Goal: Transaction & Acquisition: Purchase product/service

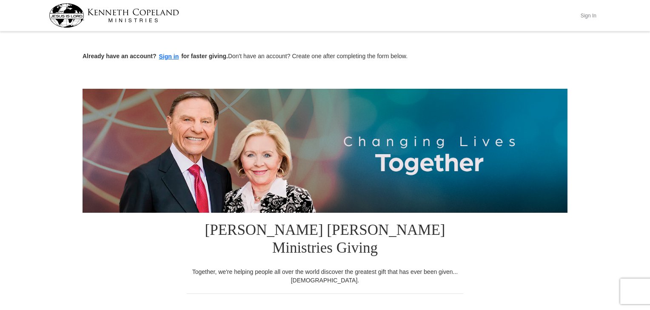
click at [590, 16] on button "Sign In" at bounding box center [588, 15] width 26 height 13
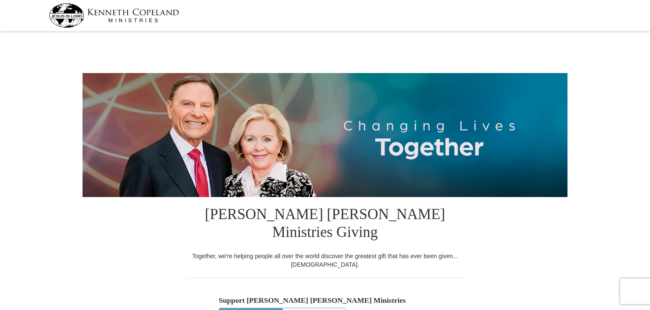
select select "MI"
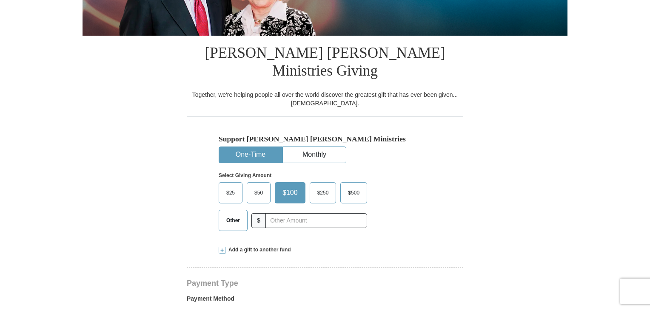
scroll to position [174, 0]
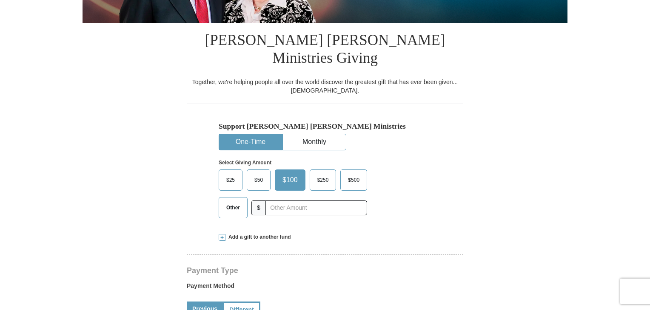
click at [229, 202] on span "Other" at bounding box center [233, 208] width 22 height 13
click at [0, 0] on input "Other" at bounding box center [0, 0] width 0 height 0
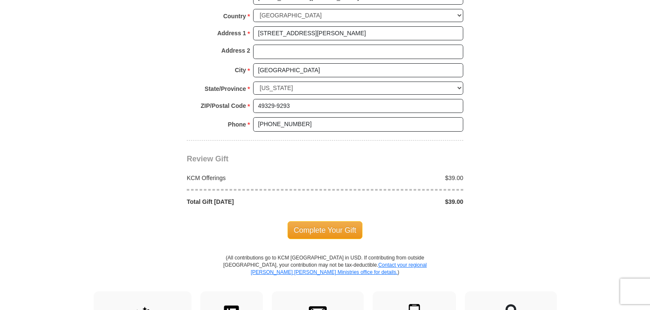
scroll to position [686, 0]
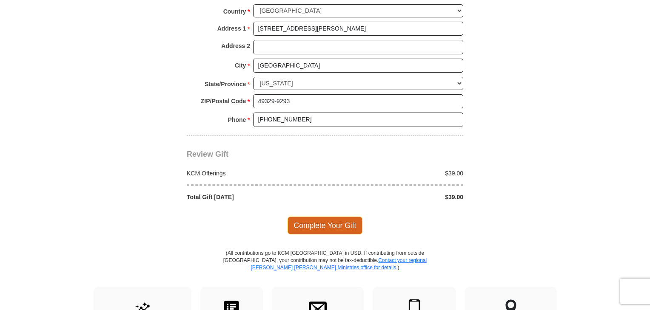
type input "39.00"
click at [336, 217] on span "Complete Your Gift" at bounding box center [324, 226] width 75 height 18
